Goal: Task Accomplishment & Management: Manage account settings

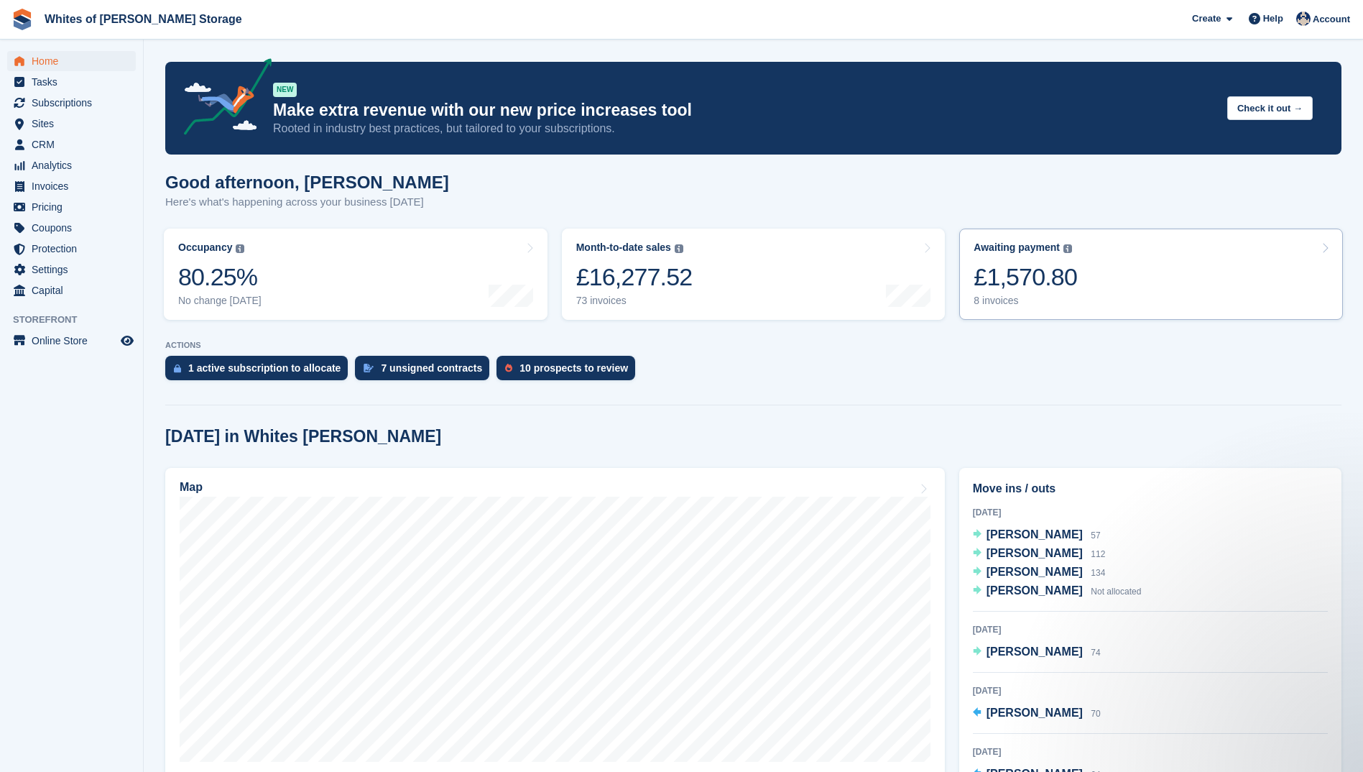
click at [1015, 295] on div "8 invoices" at bounding box center [1025, 301] width 103 height 12
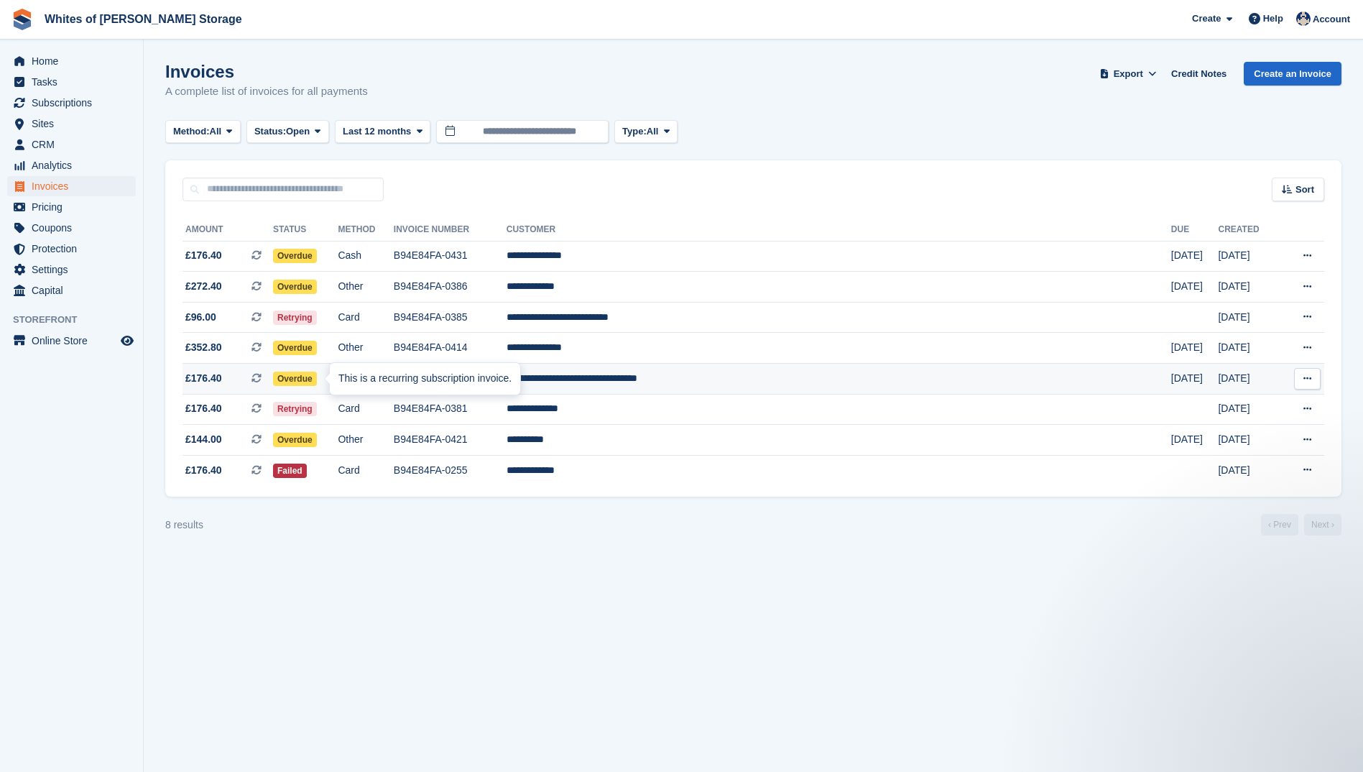
click at [340, 377] on div "This is a recurring subscription invoice." at bounding box center [425, 379] width 190 height 32
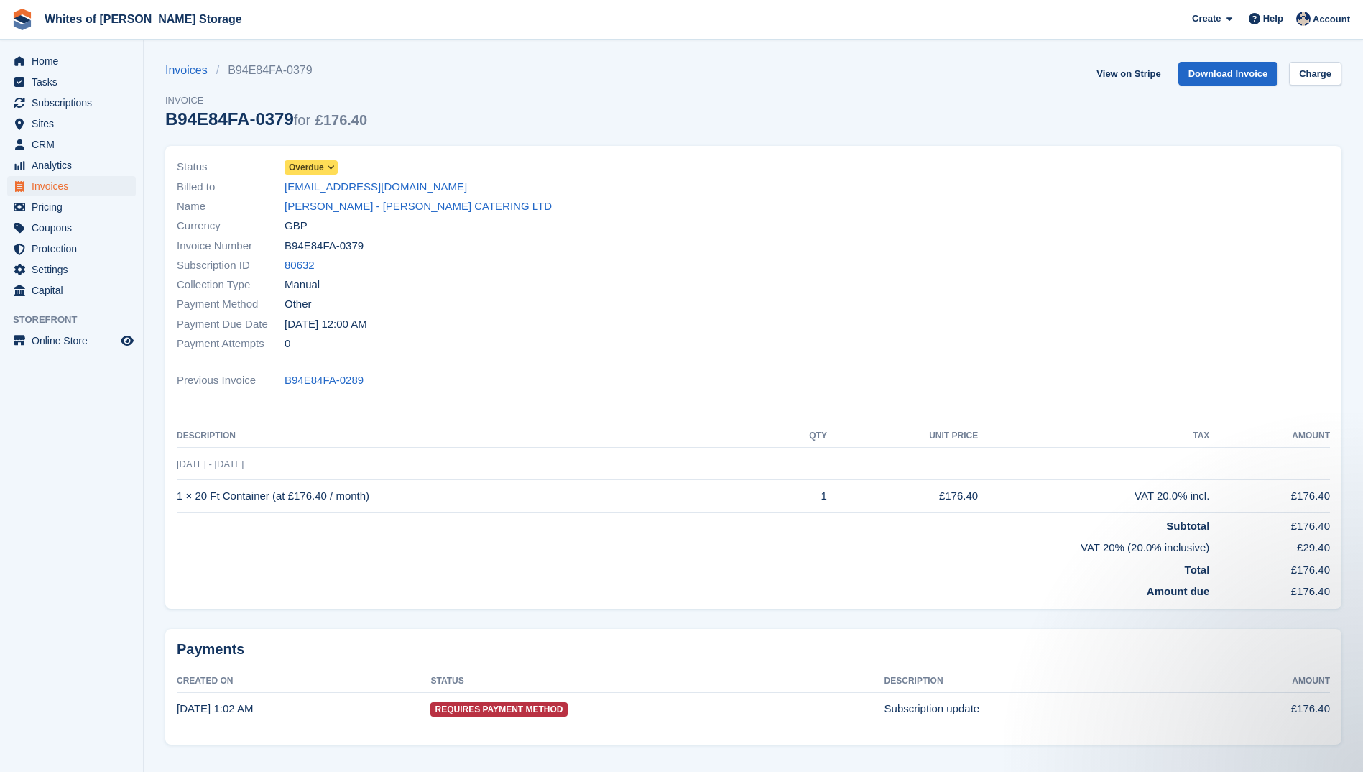
click at [333, 163] on icon at bounding box center [331, 167] width 8 height 9
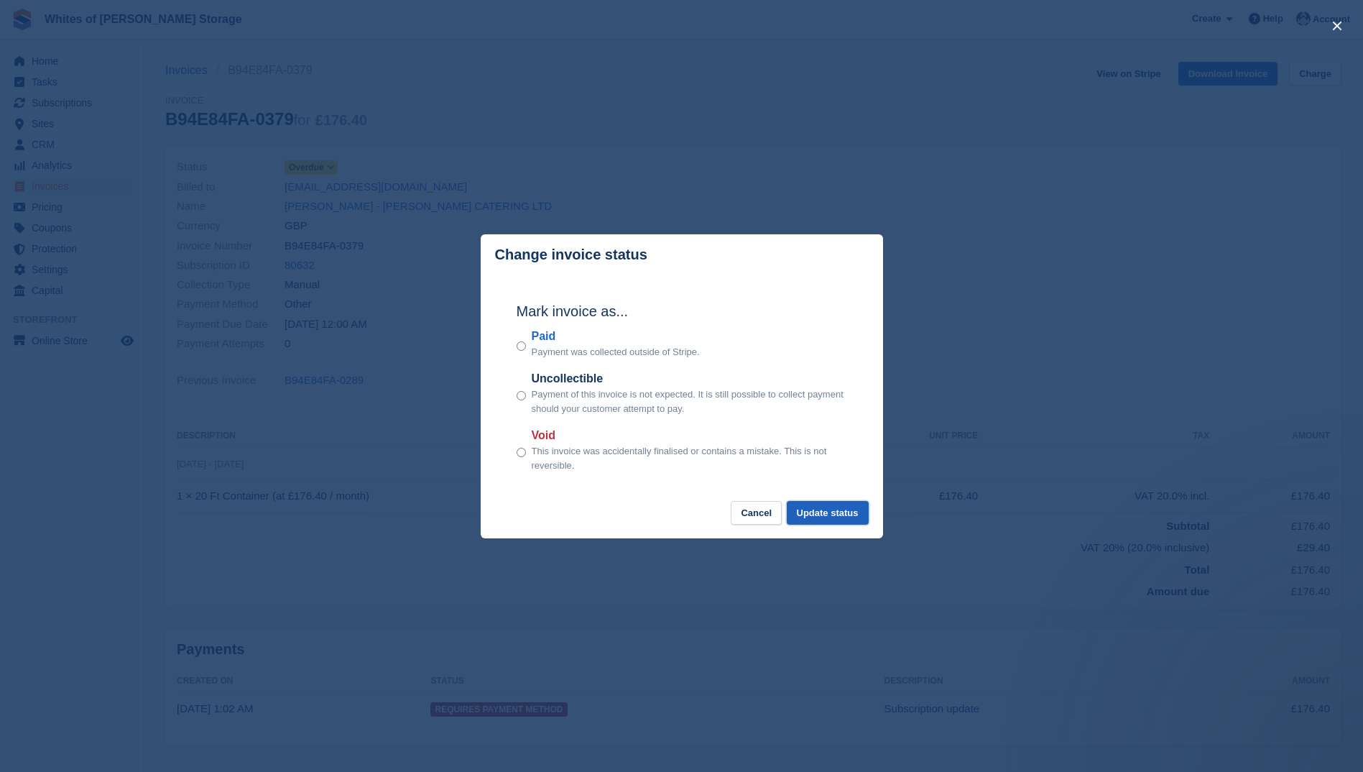
click at [831, 509] on button "Update status" at bounding box center [828, 513] width 82 height 24
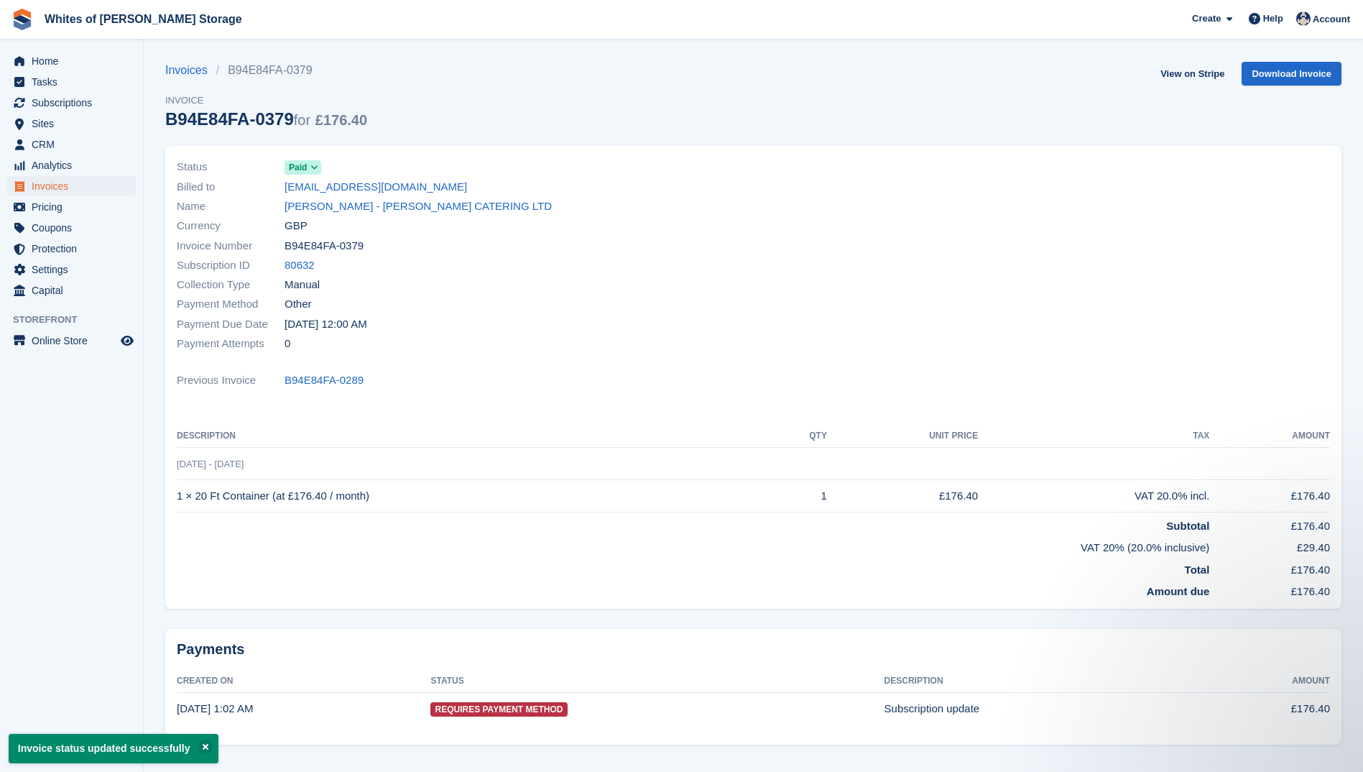
click at [52, 50] on div "Home Tasks Subscriptions Subscriptions Subscriptions Contracts Price increases …" at bounding box center [71, 173] width 143 height 256
click at [53, 63] on span "Home" at bounding box center [75, 61] width 86 height 20
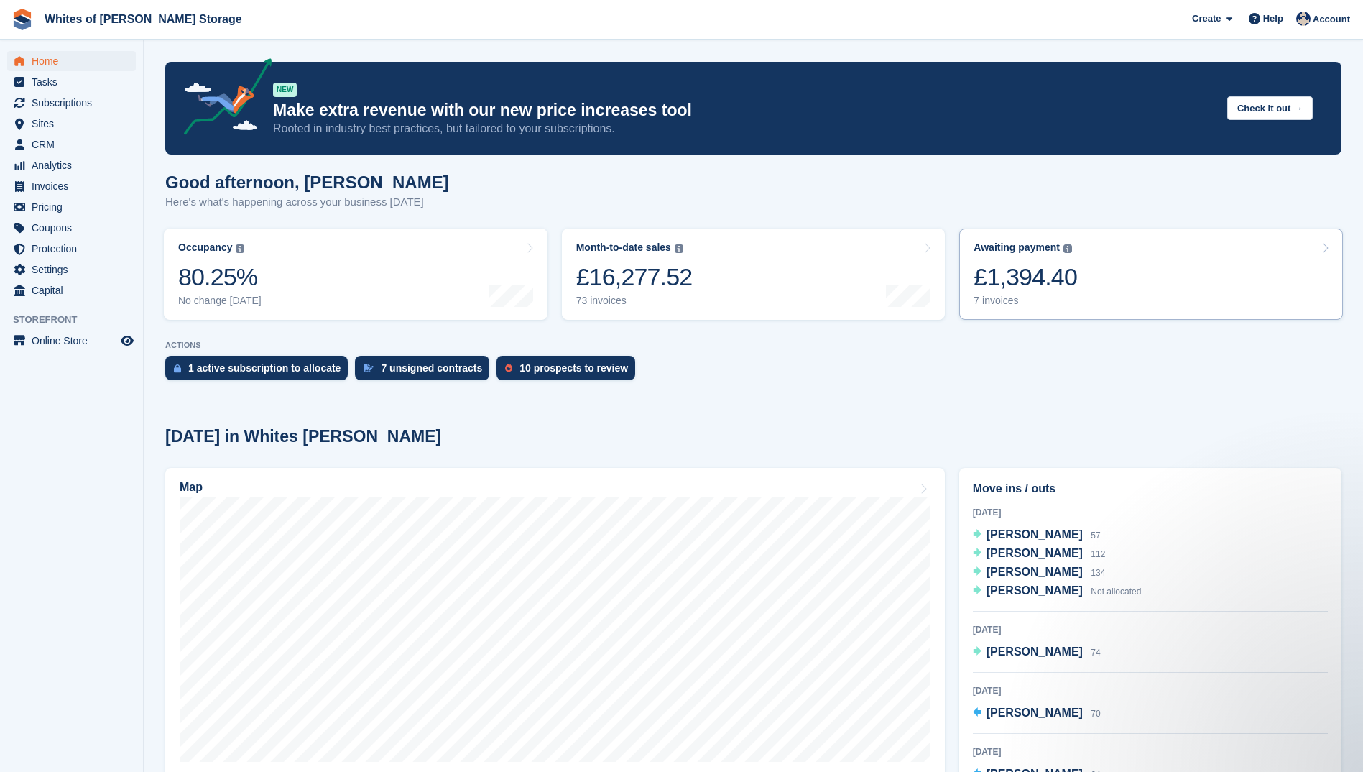
click at [990, 301] on div "7 invoices" at bounding box center [1025, 301] width 103 height 12
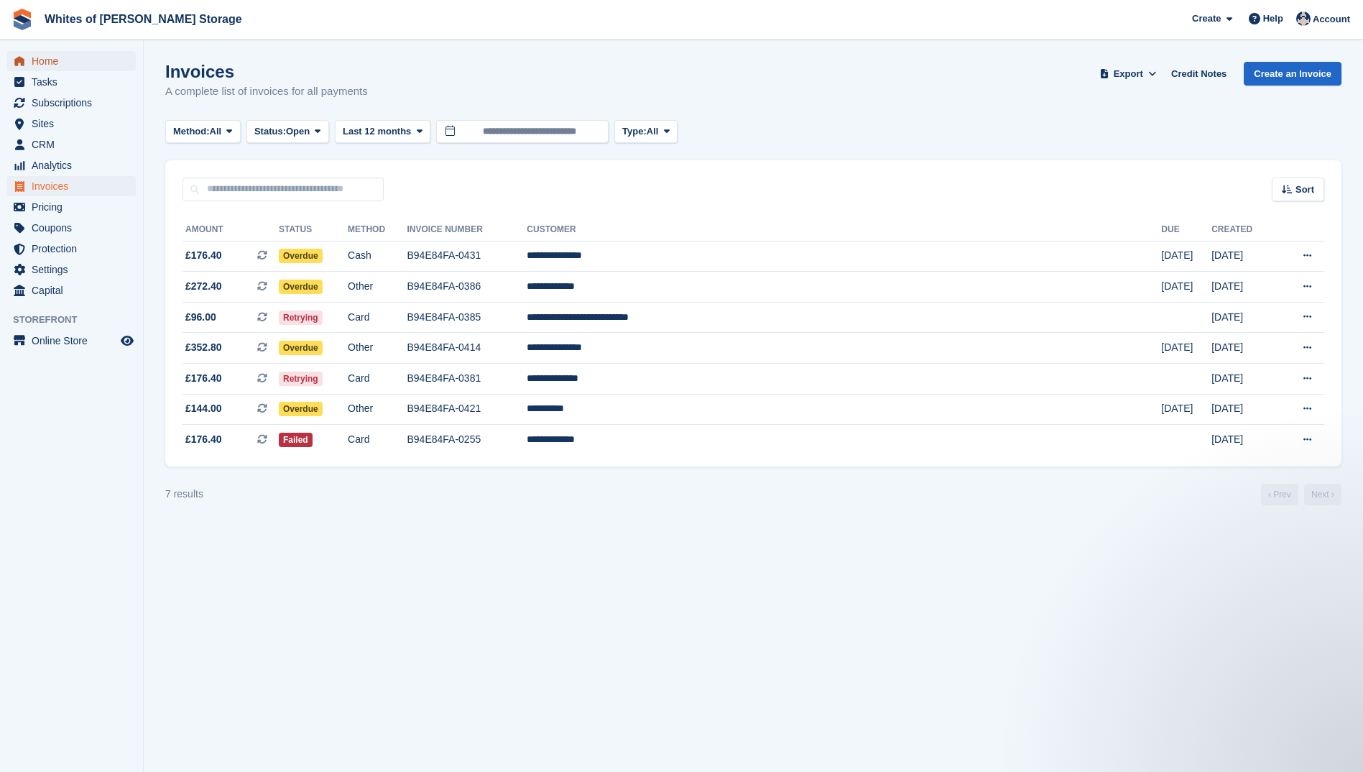
click at [68, 57] on span "Home" at bounding box center [75, 61] width 86 height 20
